Goal: Check status: Check status

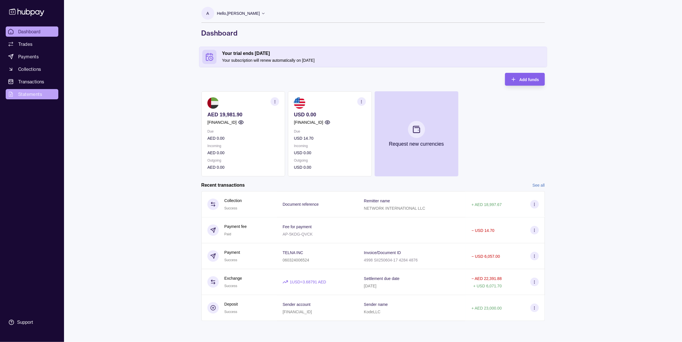
click at [39, 91] on span "Statements" at bounding box center [30, 94] width 24 height 7
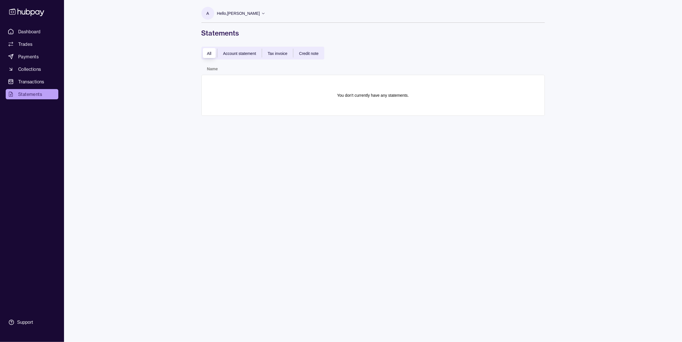
click at [232, 52] on span "Account statement" at bounding box center [239, 53] width 33 height 5
drag, startPoint x: 387, startPoint y: 97, endPoint x: 411, endPoint y: 97, distance: 24.2
click at [389, 97] on p "There are no statements matching your filters." at bounding box center [372, 95] width 81 height 6
click at [411, 97] on p "There are no statements matching your filters." at bounding box center [372, 95] width 81 height 6
drag, startPoint x: 410, startPoint y: 97, endPoint x: 255, endPoint y: 54, distance: 160.5
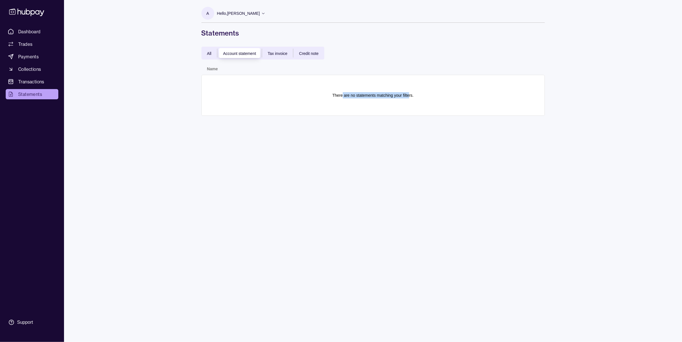
click at [339, 90] on section "There are no statements matching your filters." at bounding box center [372, 95] width 331 height 29
click at [226, 29] on h1 "Statements" at bounding box center [372, 32] width 343 height 9
click at [283, 52] on span "Tax invoice" at bounding box center [278, 53] width 20 height 5
click at [310, 50] on div "Credit note" at bounding box center [308, 53] width 31 height 7
click at [238, 54] on span "Account statement" at bounding box center [239, 53] width 33 height 5
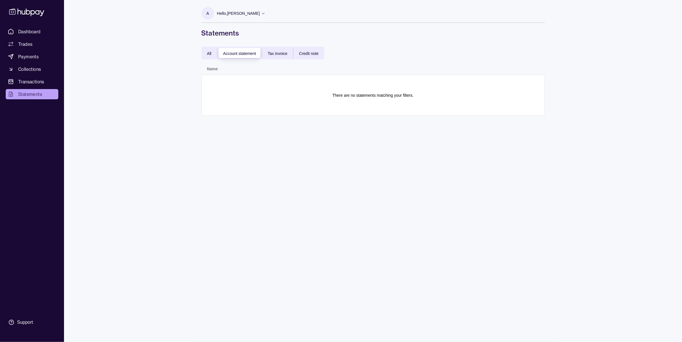
click at [211, 72] on span "Name" at bounding box center [212, 68] width 11 height 7
click at [212, 69] on p "Name" at bounding box center [212, 69] width 11 height 5
click at [219, 67] on div "Name" at bounding box center [287, 68] width 160 height 7
click at [245, 53] on span "Account statement" at bounding box center [239, 53] width 33 height 5
drag, startPoint x: 243, startPoint y: 73, endPoint x: 329, endPoint y: 85, distance: 87.3
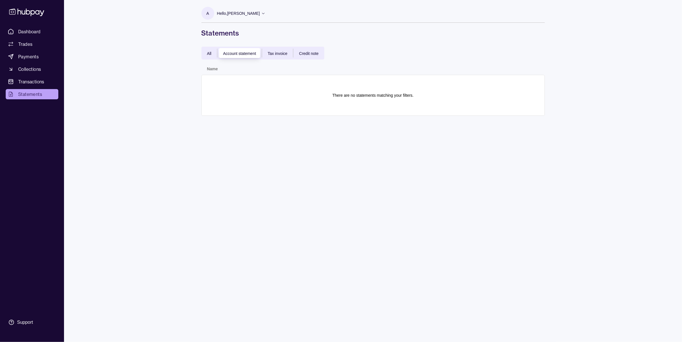
click at [251, 74] on th "Name" at bounding box center [287, 68] width 172 height 13
click at [401, 97] on p "There are no statements matching your filters." at bounding box center [372, 95] width 81 height 6
click at [406, 95] on p "There are no statements matching your filters." at bounding box center [372, 95] width 81 height 6
click at [393, 98] on p "There are no statements matching your filters." at bounding box center [372, 95] width 81 height 6
click at [356, 98] on p "There are no statements matching your filters." at bounding box center [372, 95] width 81 height 6
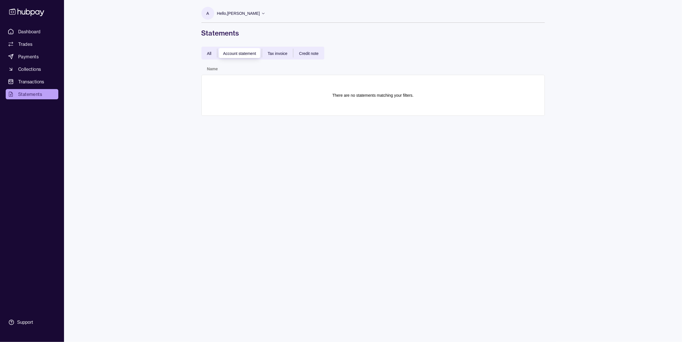
drag, startPoint x: 349, startPoint y: 97, endPoint x: 327, endPoint y: 97, distance: 21.9
click at [346, 97] on p "There are no statements matching your filters." at bounding box center [372, 95] width 81 height 6
click at [327, 97] on section "There are no statements matching your filters." at bounding box center [372, 95] width 331 height 29
click at [337, 95] on p "There are no statements matching your filters." at bounding box center [372, 95] width 81 height 6
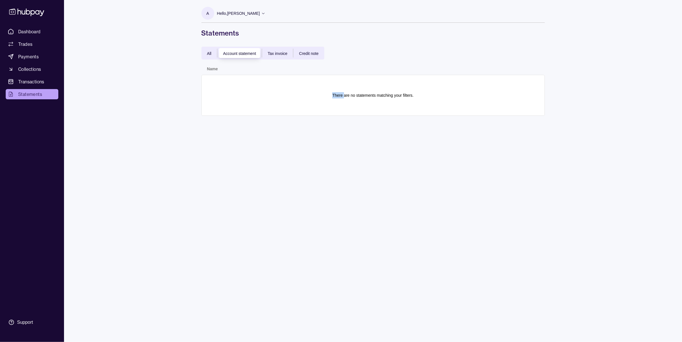
click at [337, 94] on p "There are no statements matching your filters." at bounding box center [372, 95] width 81 height 6
click at [240, 85] on section "There are no statements matching your filters." at bounding box center [372, 95] width 331 height 29
click at [204, 68] on th "Name" at bounding box center [287, 68] width 172 height 13
click at [208, 68] on p "Name" at bounding box center [212, 69] width 11 height 5
drag, startPoint x: 208, startPoint y: 32, endPoint x: 300, endPoint y: 32, distance: 92.8
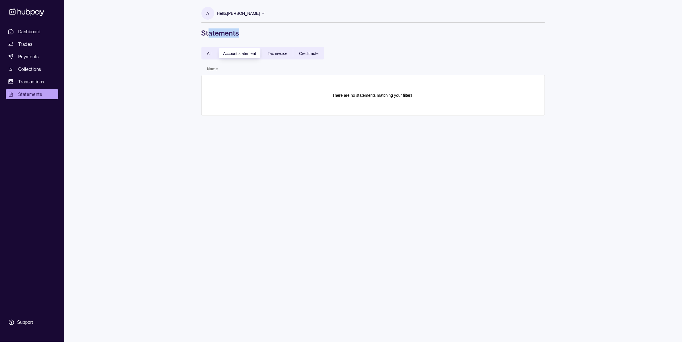
click at [300, 32] on h1 "Statements" at bounding box center [372, 32] width 343 height 9
click at [261, 12] on icon at bounding box center [263, 13] width 4 height 4
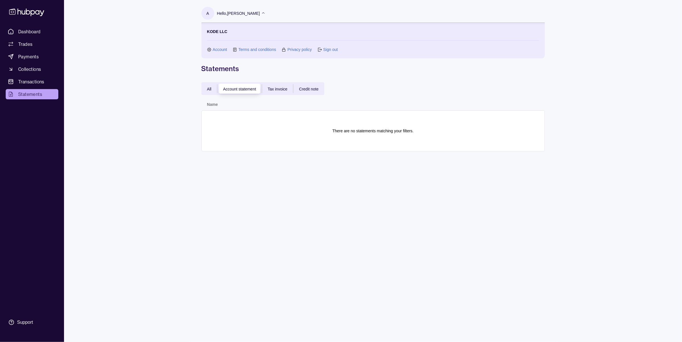
click at [212, 48] on section "Account" at bounding box center [217, 49] width 20 height 6
click at [215, 48] on link "Account" at bounding box center [220, 49] width 15 height 6
